Goal: Communication & Community: Answer question/provide support

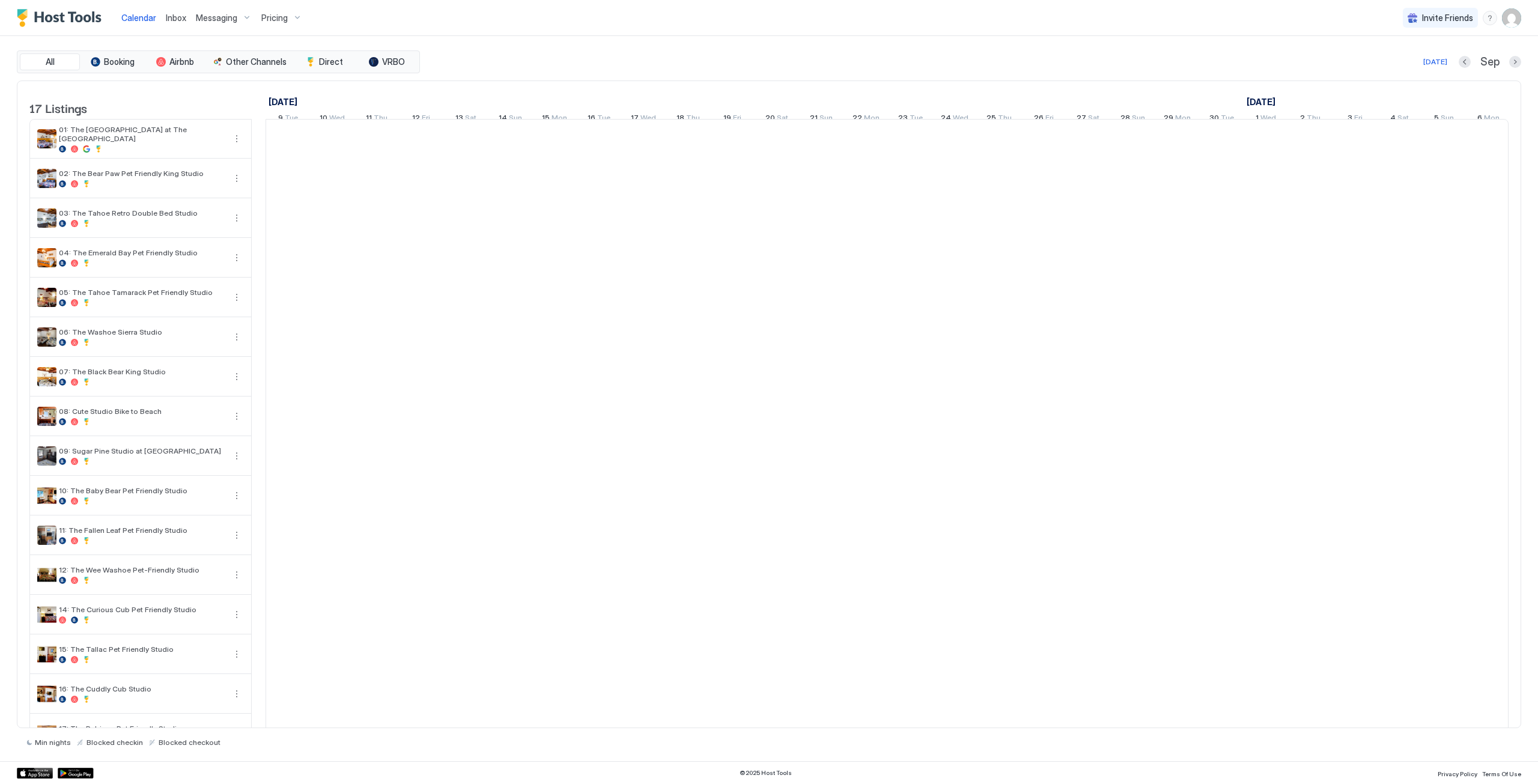
scroll to position [0, 668]
click at [181, 20] on span "Inbox" at bounding box center [176, 17] width 20 height 10
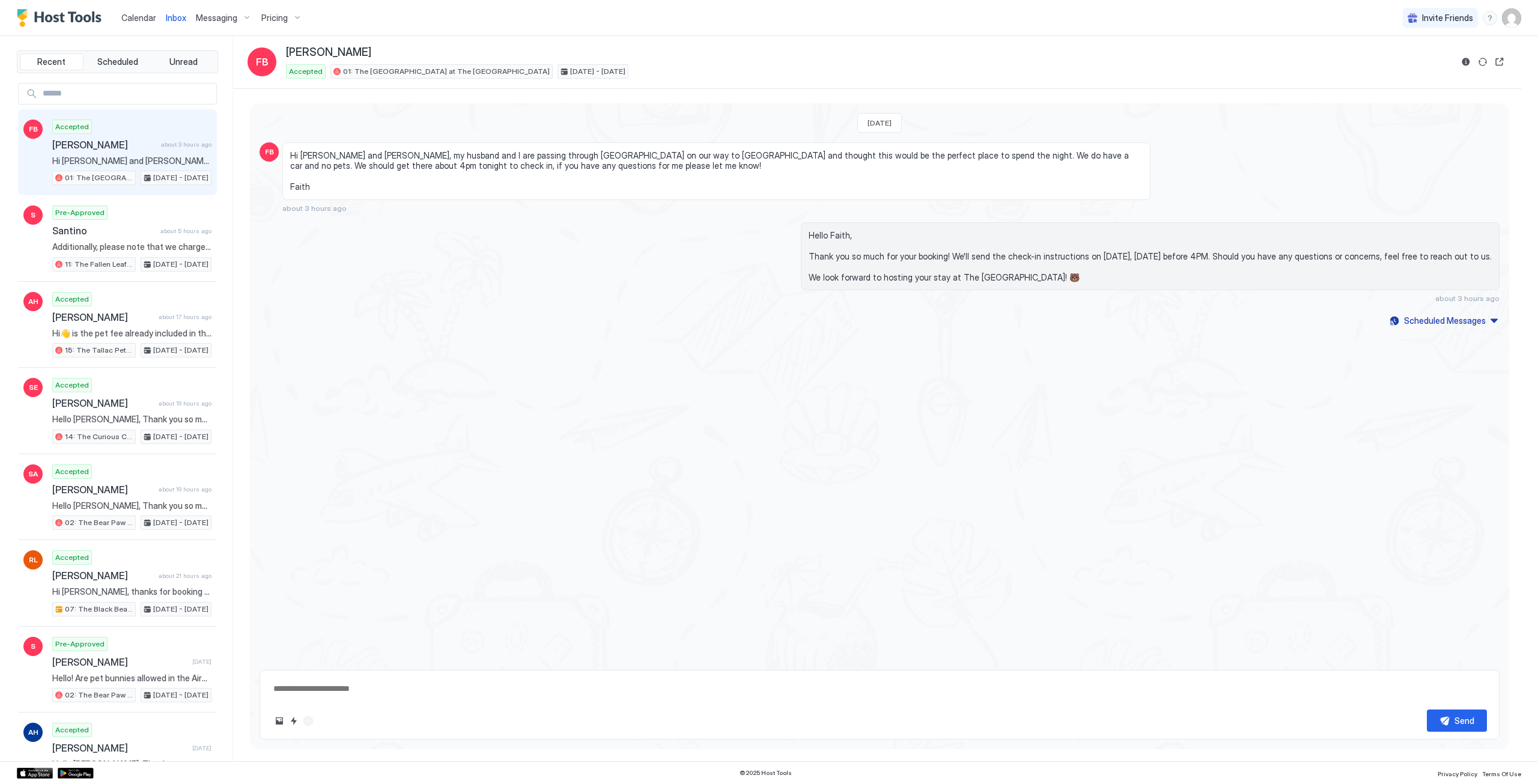
type textarea "*"
drag, startPoint x: 313, startPoint y: 129, endPoint x: 252, endPoint y: 119, distance: 61.8
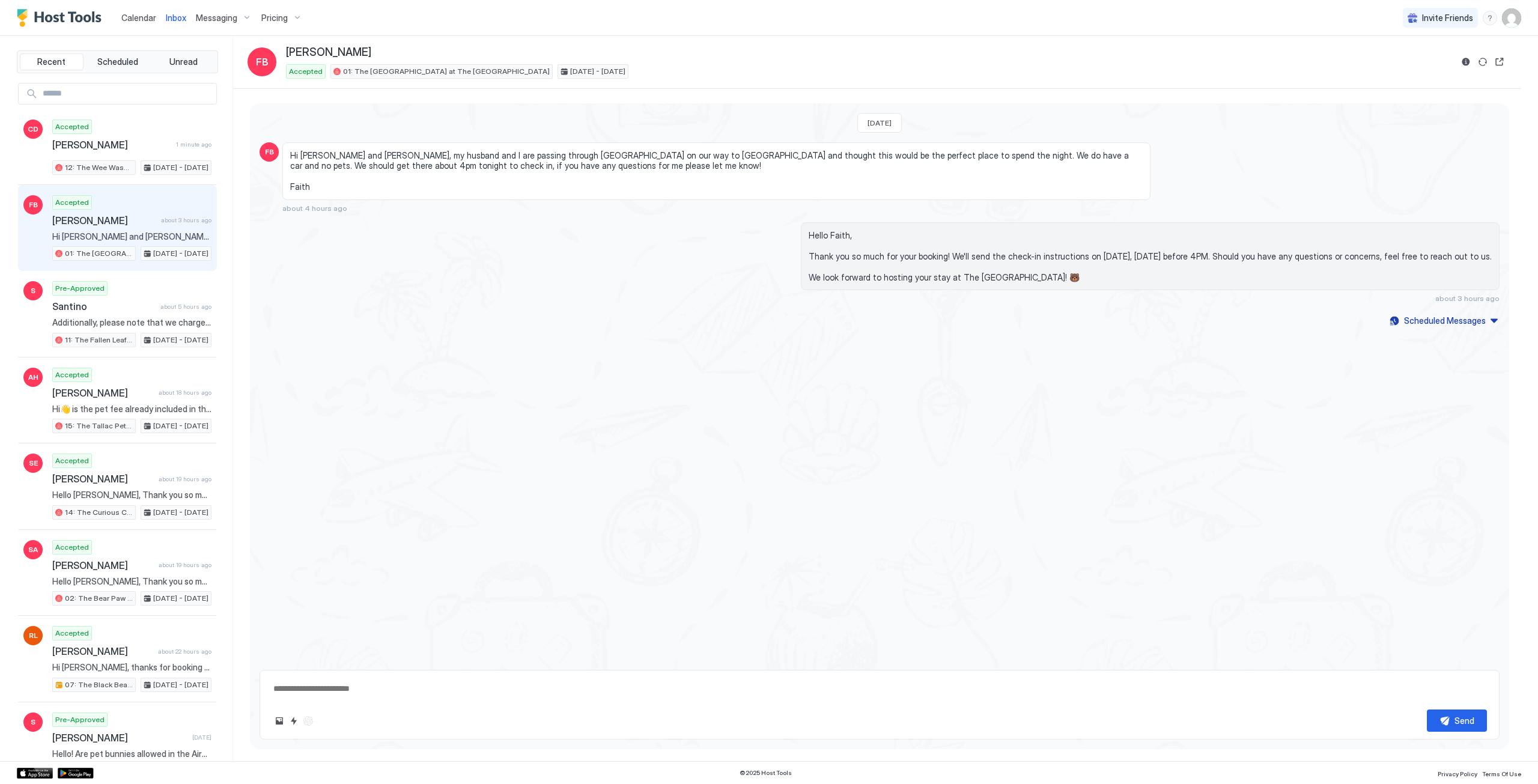
type textarea "*"
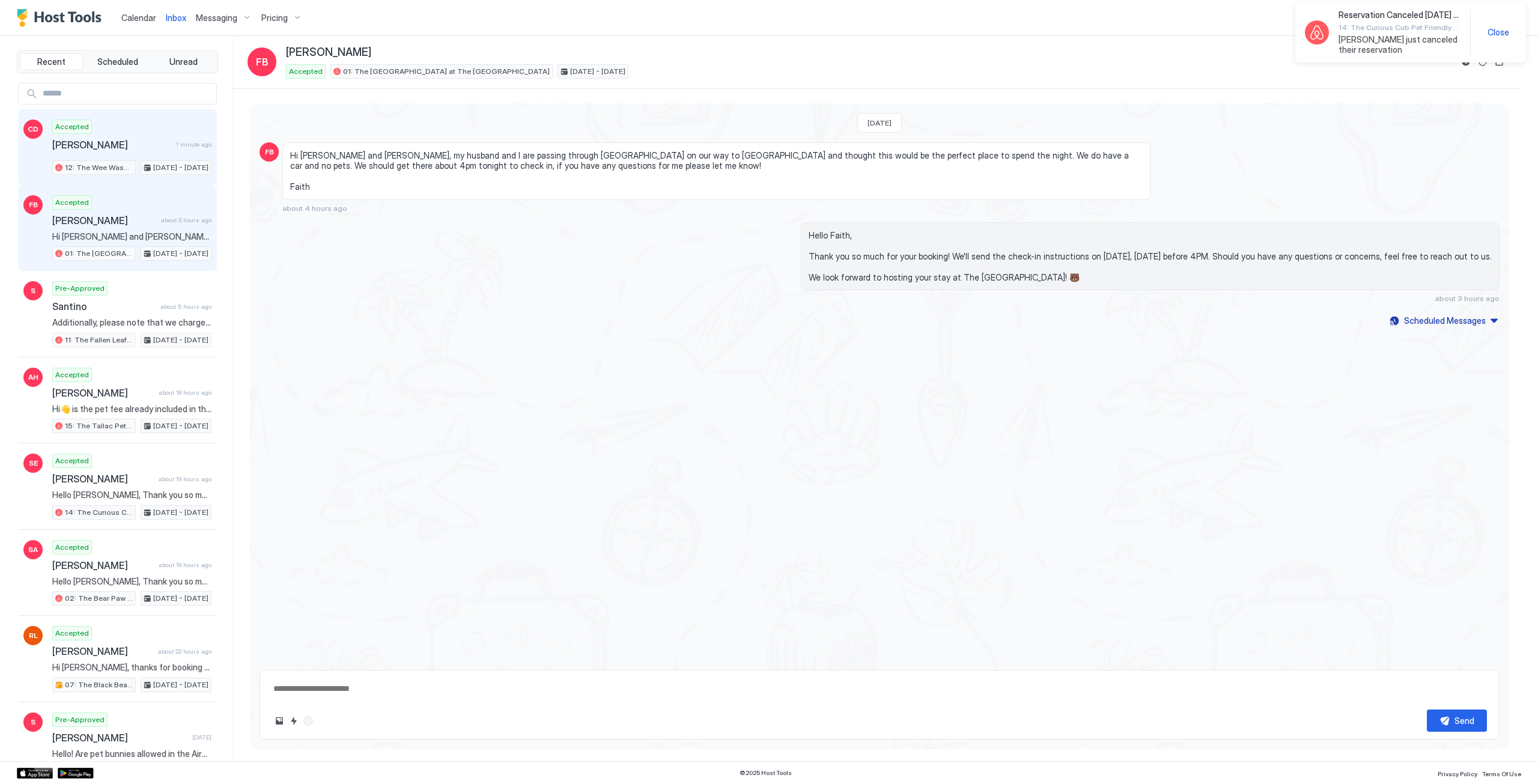
click at [143, 153] on div "Accepted Carly Daiek 1 minute ago 12: The Wee Washoe Pet-Friendly Studio Sep 25…" at bounding box center [132, 147] width 159 height 55
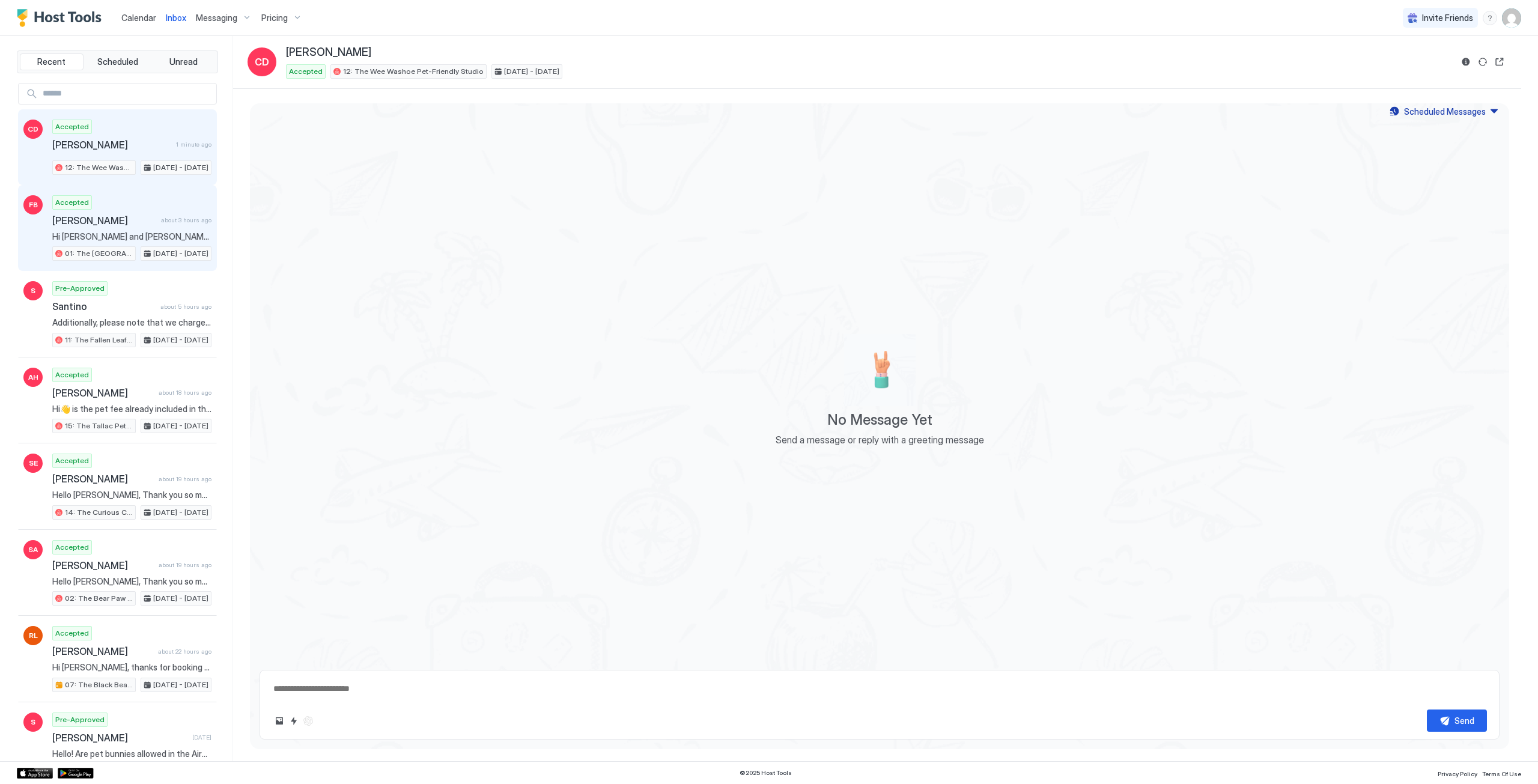
click at [150, 214] on span "[PERSON_NAME]" at bounding box center [104, 220] width 104 height 12
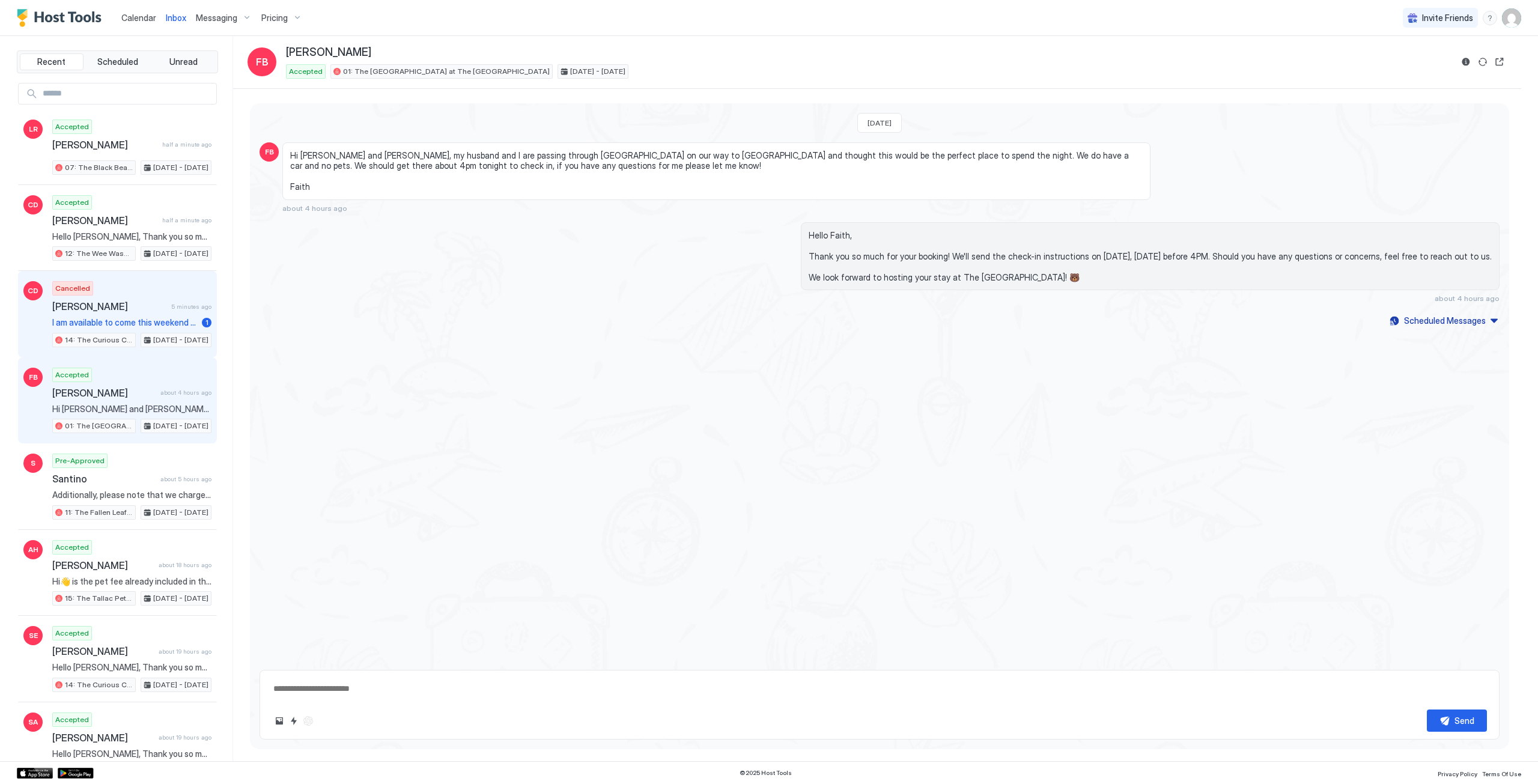
click at [158, 307] on span "[PERSON_NAME]" at bounding box center [109, 307] width 115 height 12
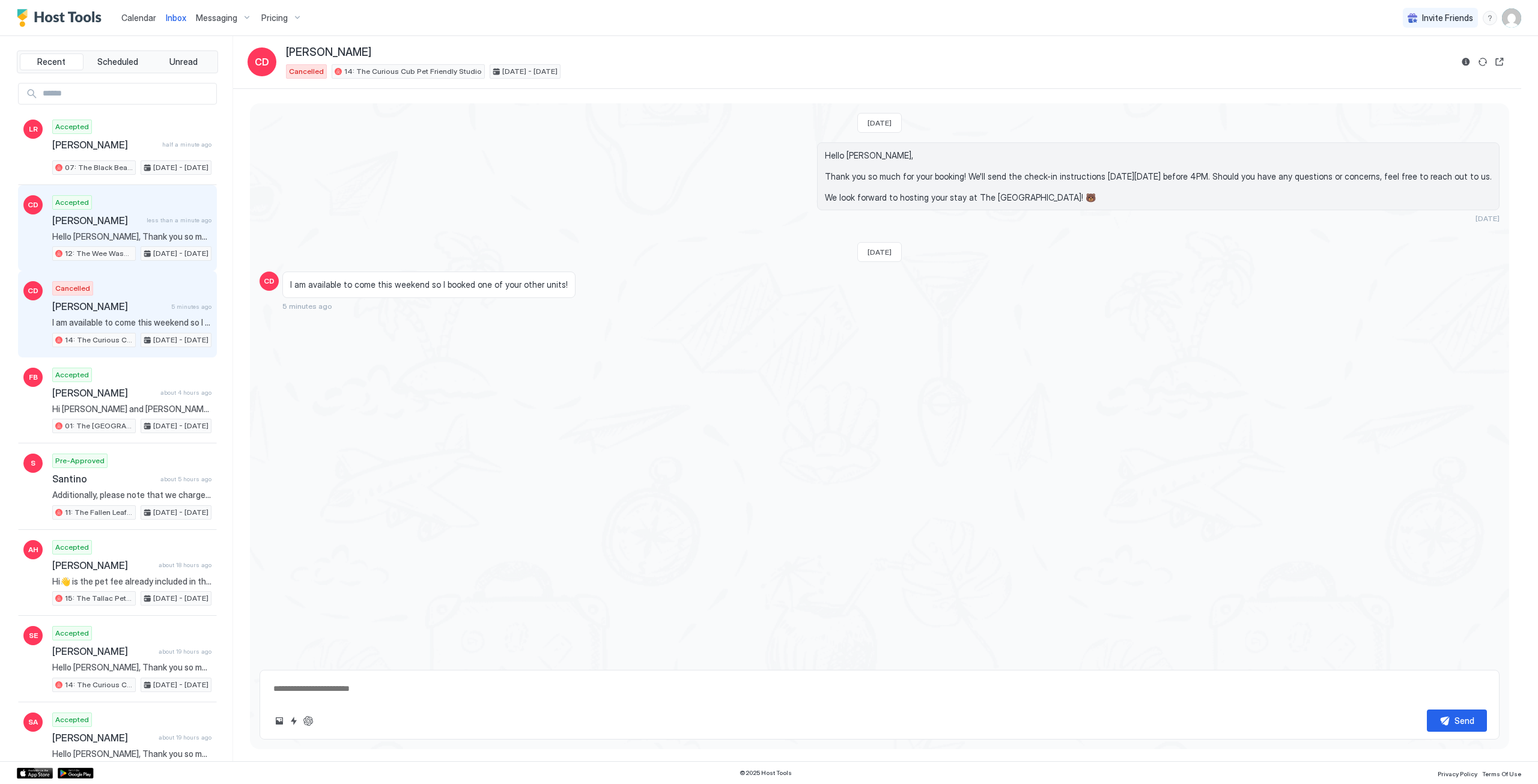
click at [149, 214] on div "Carly Daiek less than a minute ago" at bounding box center [132, 220] width 159 height 12
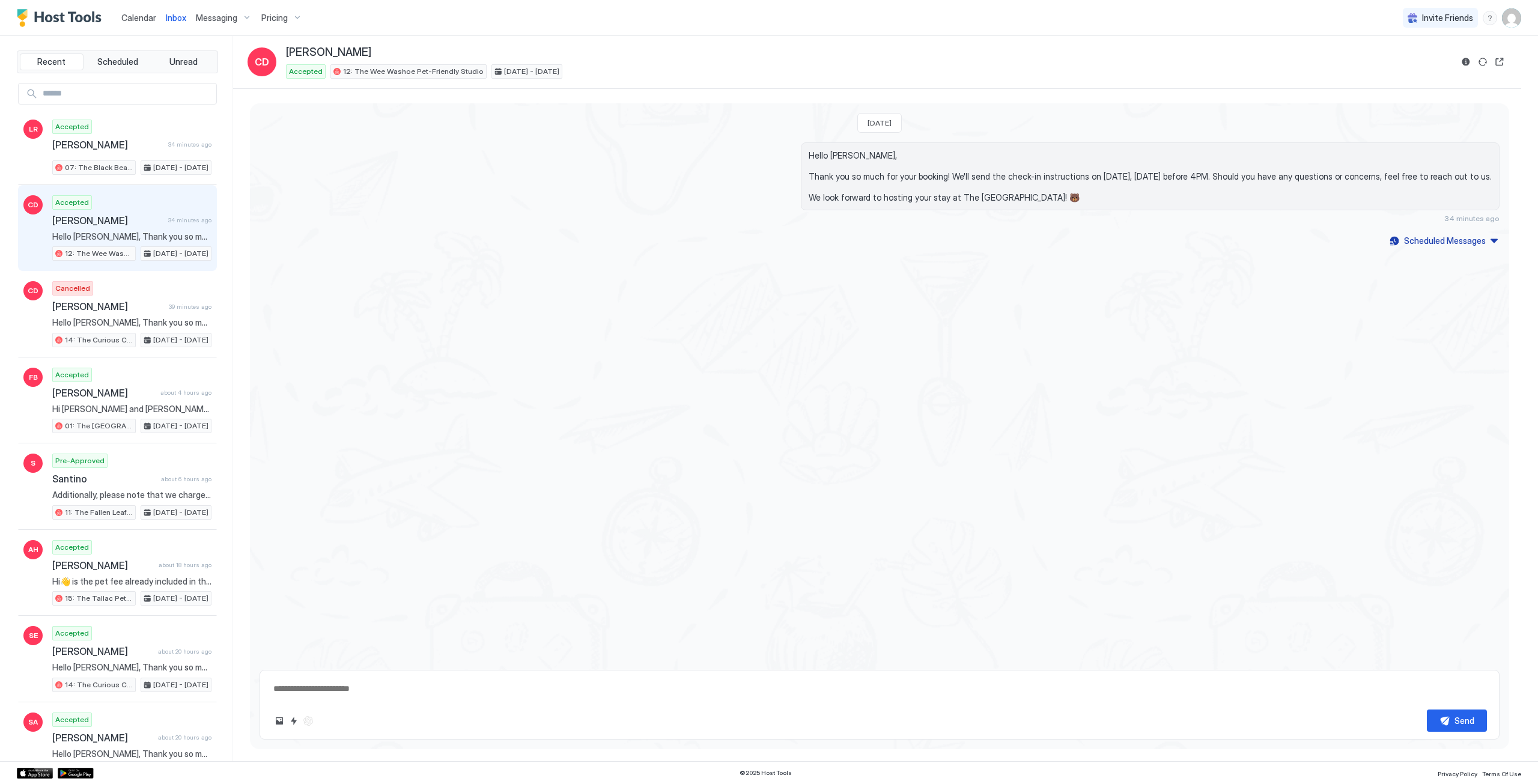
type textarea "*"
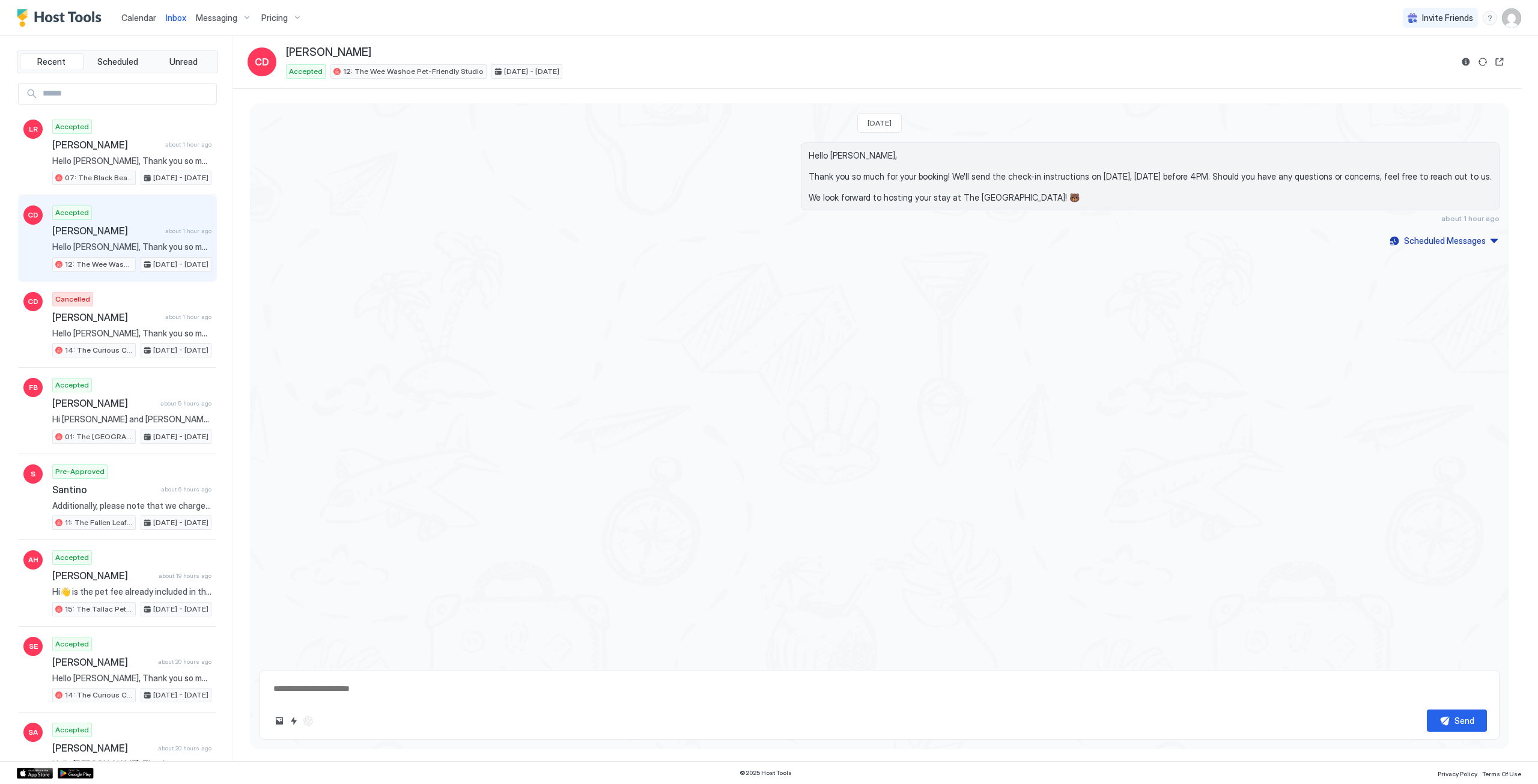
type textarea "*"
